Goal: Information Seeking & Learning: Learn about a topic

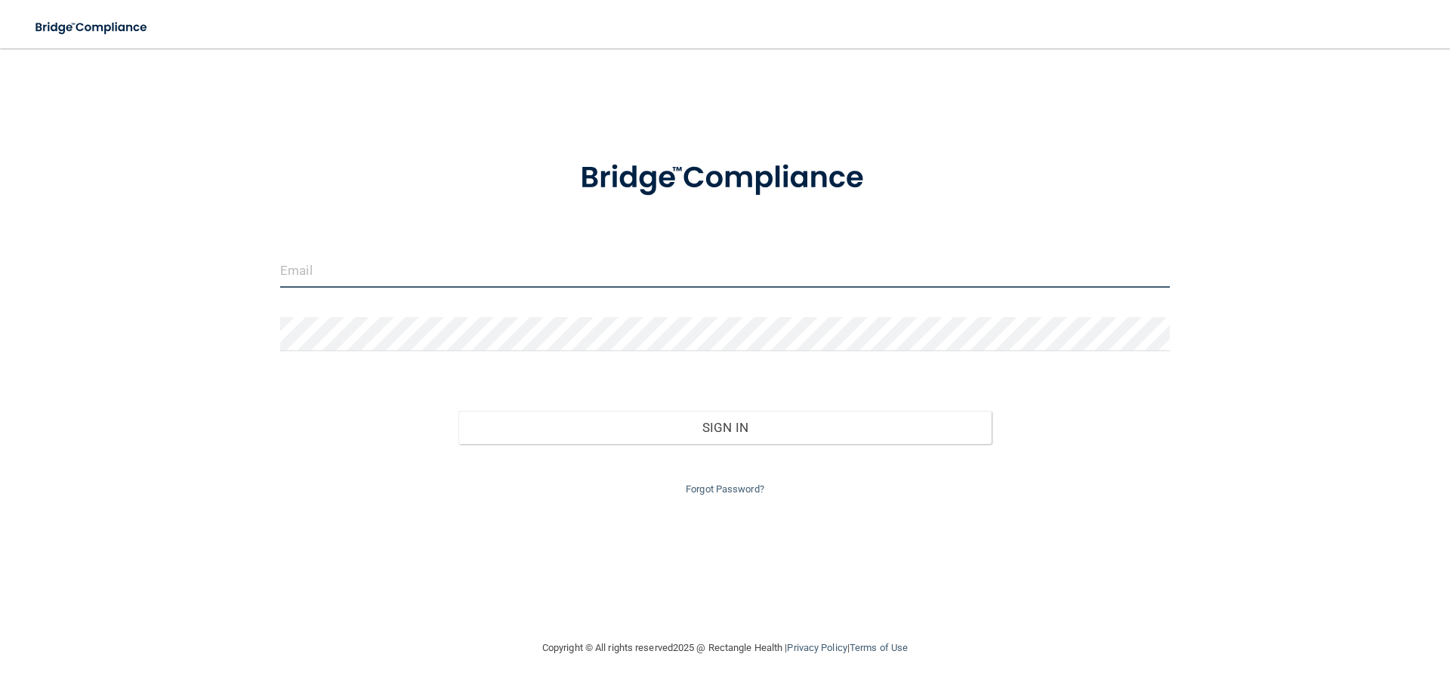
click at [448, 268] on input "email" at bounding box center [725, 271] width 890 height 34
type input "[EMAIL_ADDRESS][DOMAIN_NAME]"
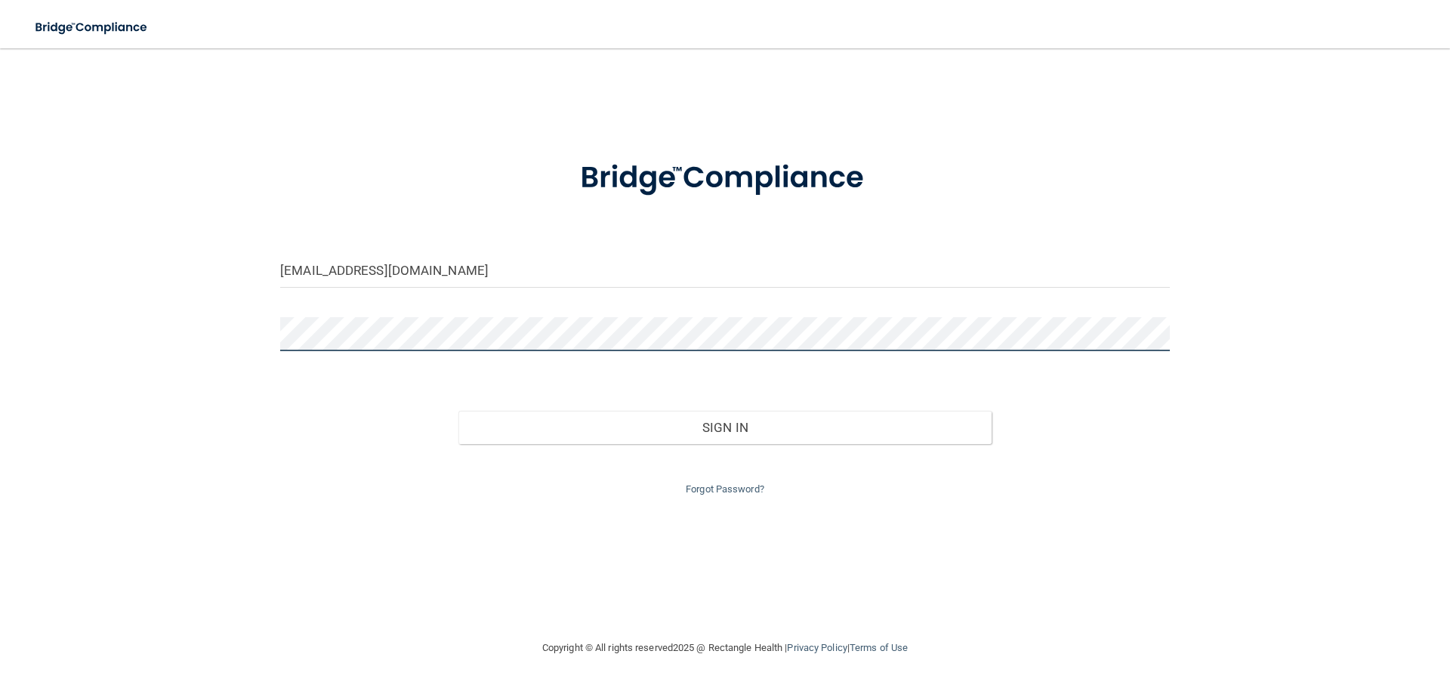
click at [458, 411] on button "Sign In" at bounding box center [725, 427] width 534 height 33
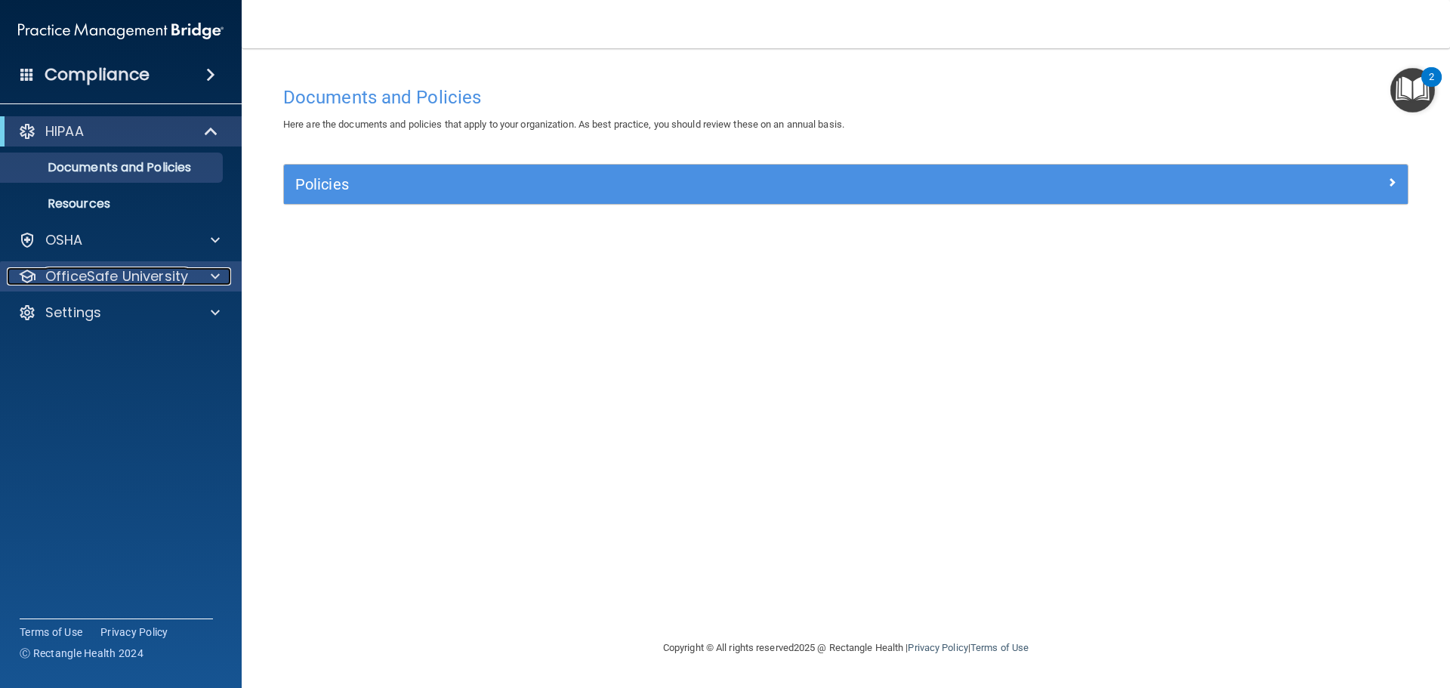
click at [150, 276] on p "OfficeSafe University" at bounding box center [116, 276] width 143 height 18
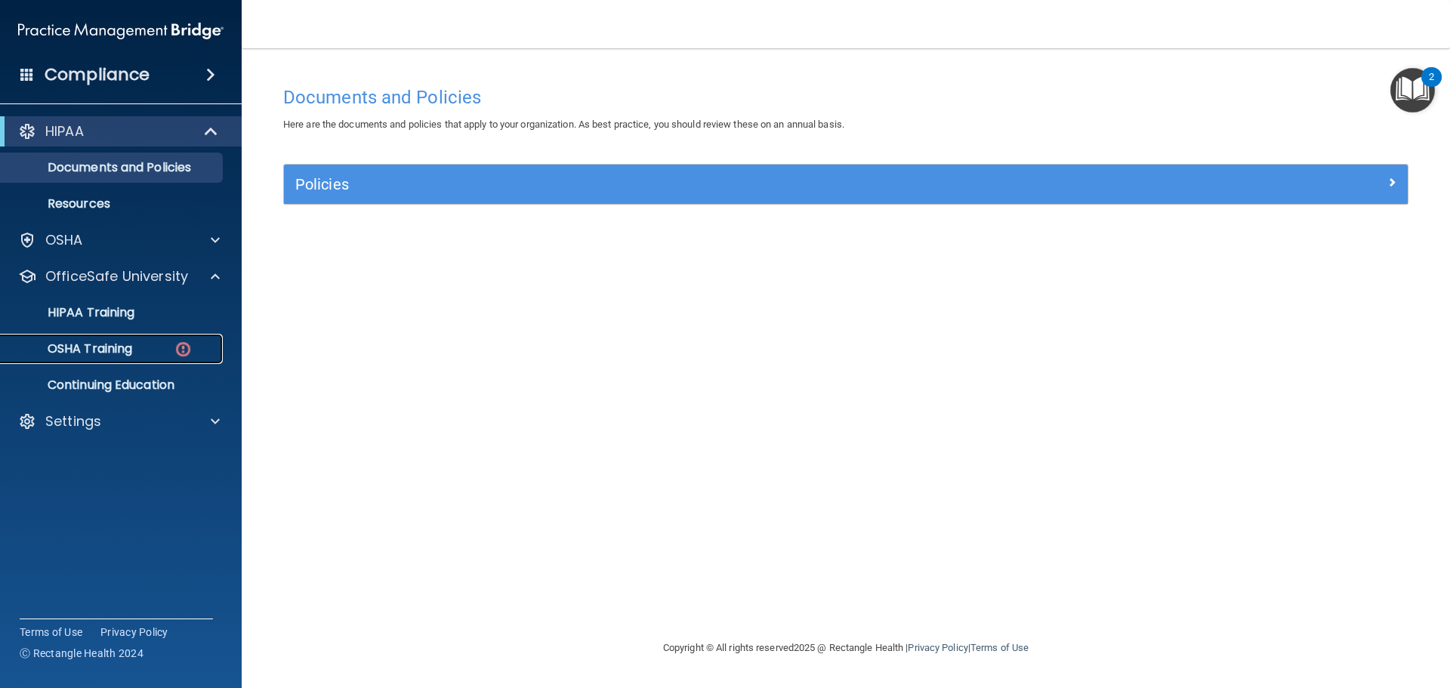
click at [134, 352] on div "OSHA Training" at bounding box center [113, 348] width 206 height 15
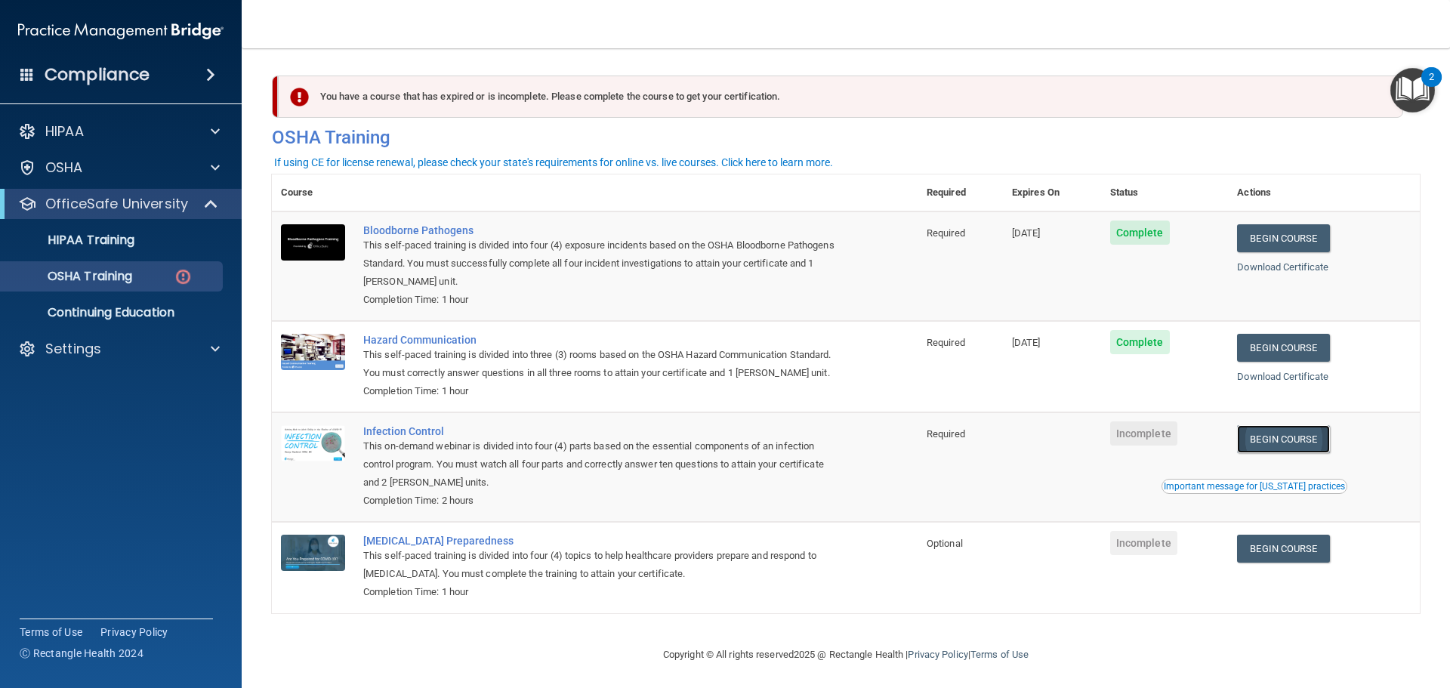
click at [1302, 452] on link "Begin Course" at bounding box center [1283, 439] width 92 height 28
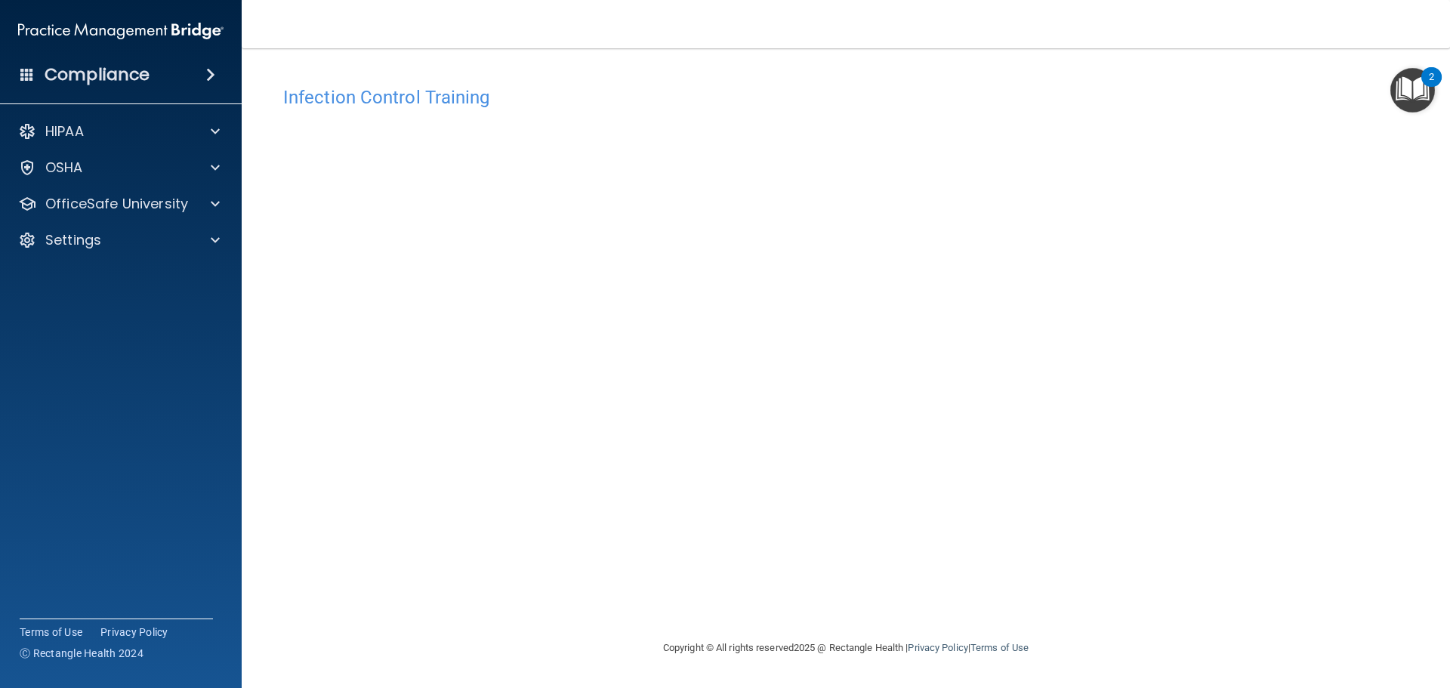
drag, startPoint x: 1155, startPoint y: 369, endPoint x: 1090, endPoint y: 445, distance: 99.6
click at [1155, 369] on div "Infection Control Training This course doesn’t expire until . Are you sure you …" at bounding box center [846, 359] width 1148 height 560
click at [611, 12] on nav "Toggle navigation [PERSON_NAME] [EMAIL_ADDRESS][DOMAIN_NAME] Manage My Enterpri…" at bounding box center [846, 24] width 1208 height 48
